Goal: Task Accomplishment & Management: Manage account settings

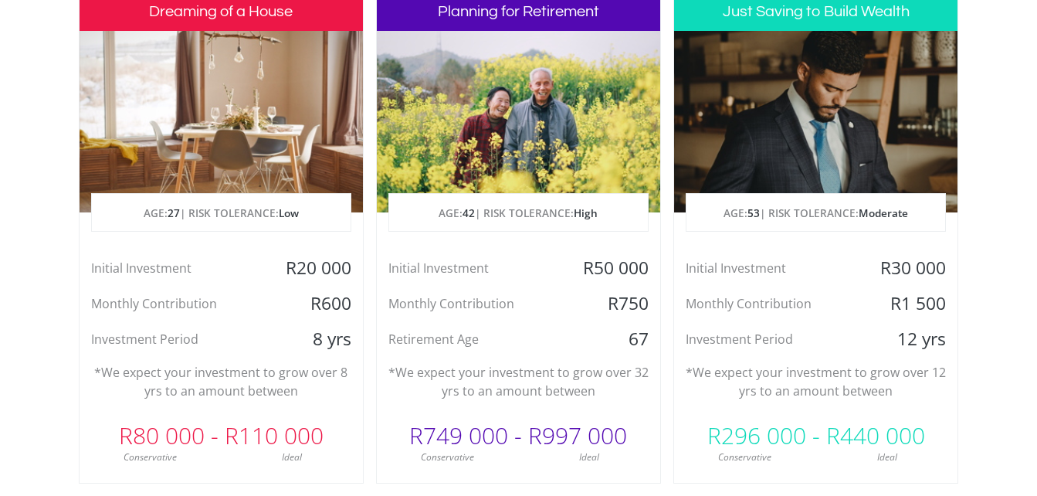
scroll to position [772, 0]
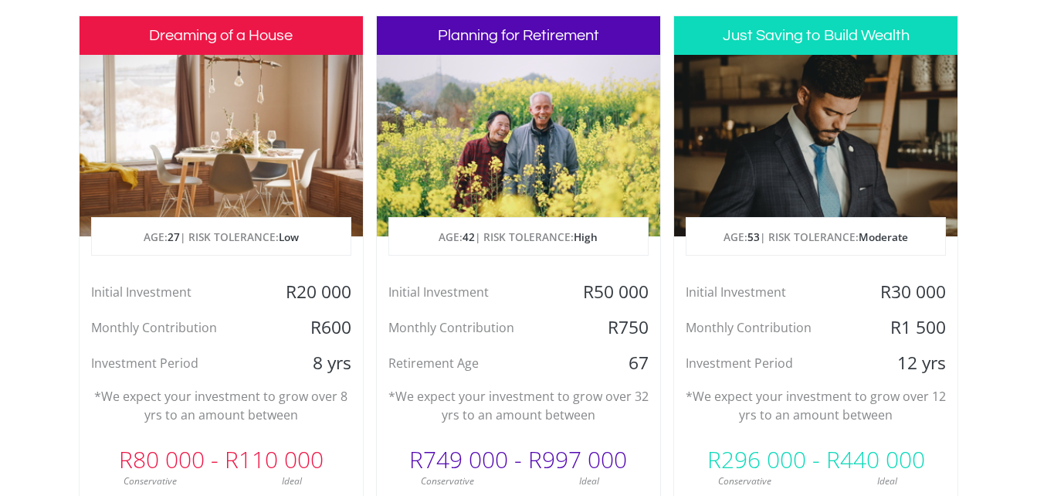
click at [771, 49] on h3 "Just Saving to Build Wealth" at bounding box center [815, 35] width 283 height 39
click at [809, 233] on p "AGE: [DEMOGRAPHIC_DATA] | RISK TOLERANCE: Moderate" at bounding box center [815, 237] width 259 height 39
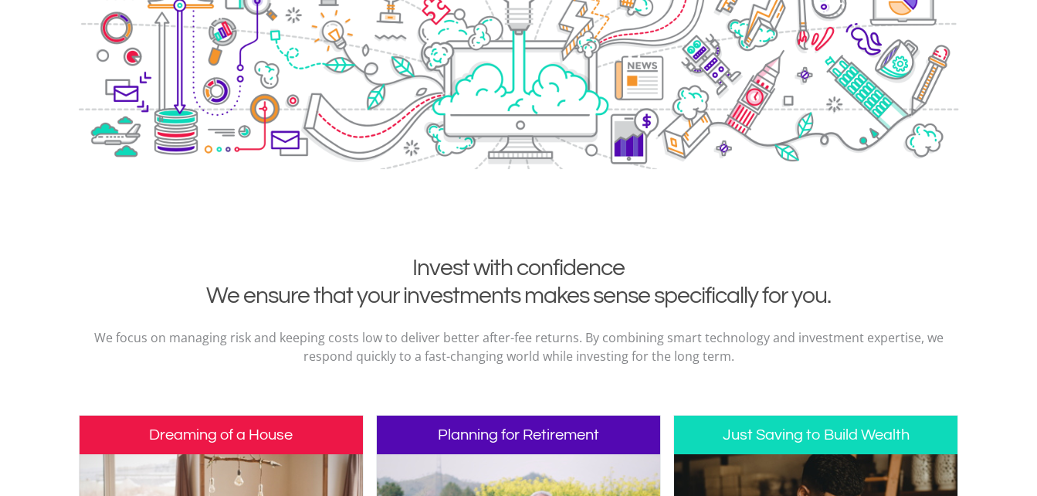
scroll to position [0, 0]
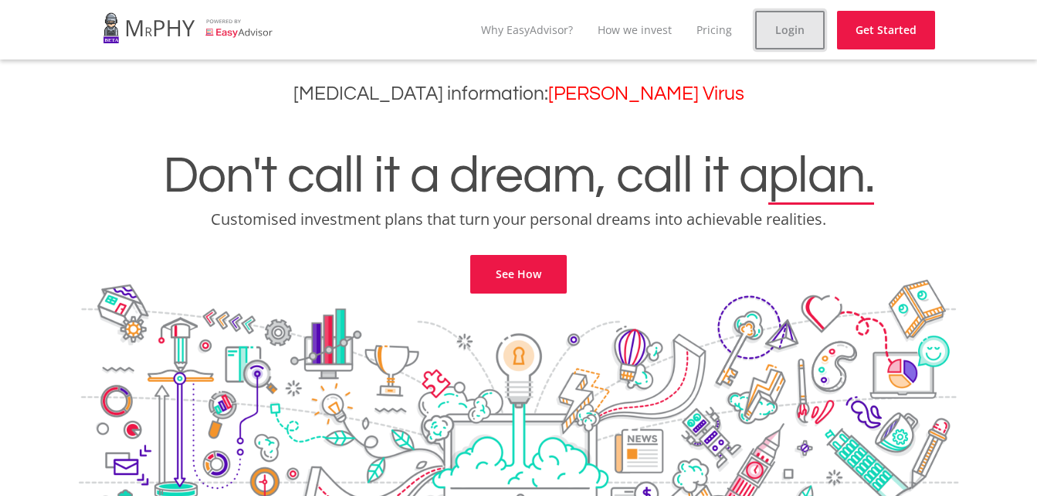
click at [774, 36] on link "Login" at bounding box center [789, 30] width 69 height 39
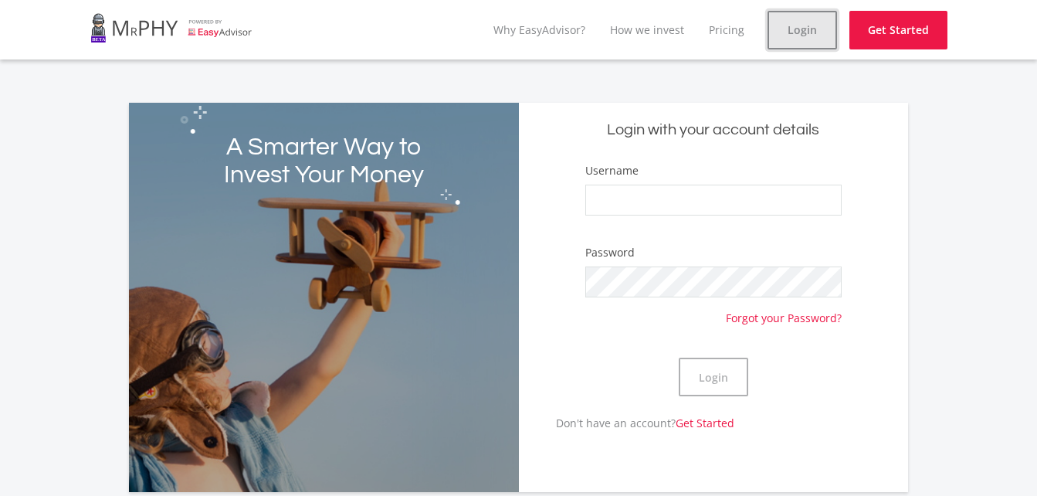
click at [783, 34] on link "Login" at bounding box center [801, 30] width 69 height 39
